Goal: Use online tool/utility: Utilize a website feature to perform a specific function

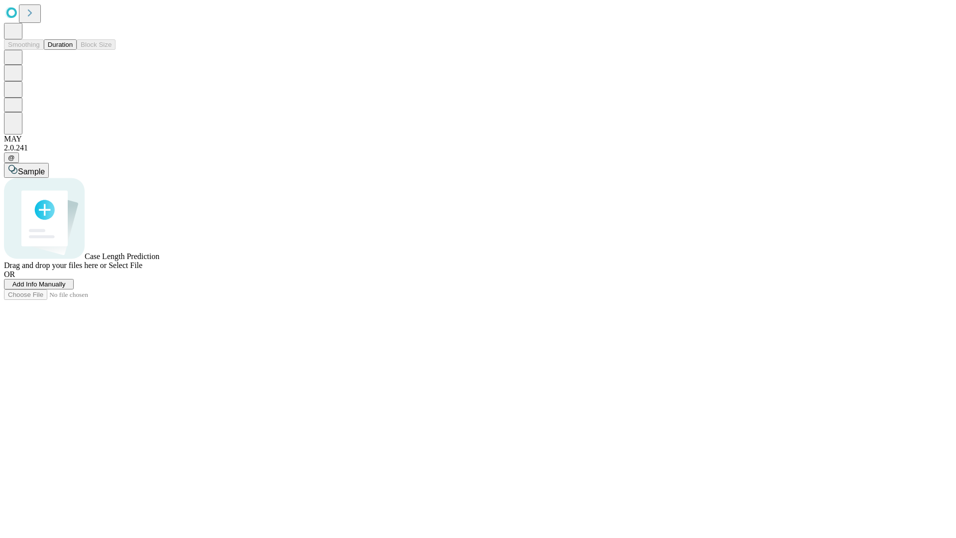
click at [73, 50] on button "Duration" at bounding box center [60, 44] width 33 height 10
click at [45, 167] on span "Sample" at bounding box center [31, 171] width 27 height 8
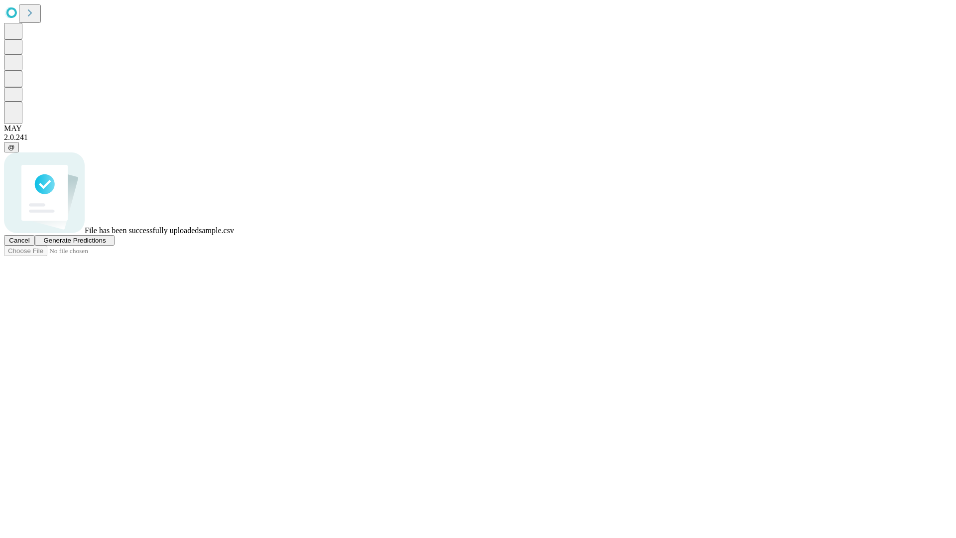
click at [106, 244] on span "Generate Predictions" at bounding box center [74, 239] width 62 height 7
